Goal: Task Accomplishment & Management: Manage account settings

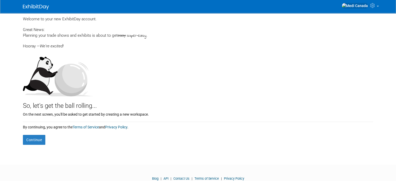
scroll to position [26, 0]
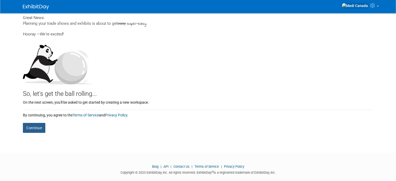
click at [34, 127] on button "Continue" at bounding box center [34, 128] width 22 height 10
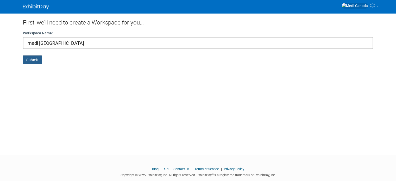
type input "medi [GEOGRAPHIC_DATA]"
click at [32, 61] on button "Submit" at bounding box center [32, 59] width 19 height 9
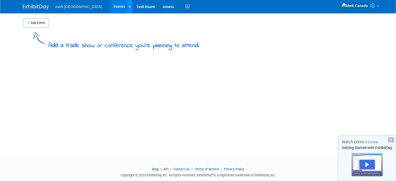
click at [129, 7] on icon at bounding box center [130, 6] width 2 height 3
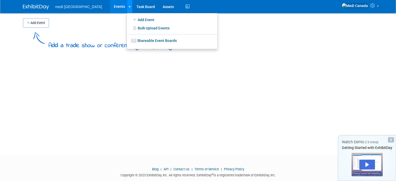
click at [129, 7] on icon at bounding box center [130, 6] width 2 height 3
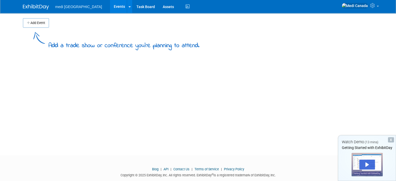
click at [28, 8] on img at bounding box center [36, 6] width 26 height 5
click at [381, 6] on link at bounding box center [360, 6] width 42 height 13
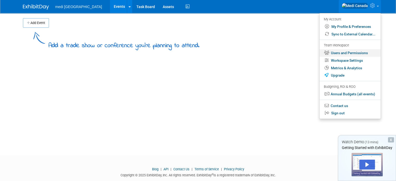
click at [364, 51] on link "Users and Permissions" at bounding box center [349, 53] width 61 height 8
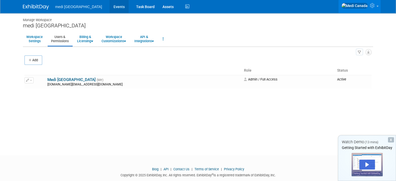
click at [110, 6] on link "Events" at bounding box center [119, 6] width 19 height 13
